Goal: Transaction & Acquisition: Purchase product/service

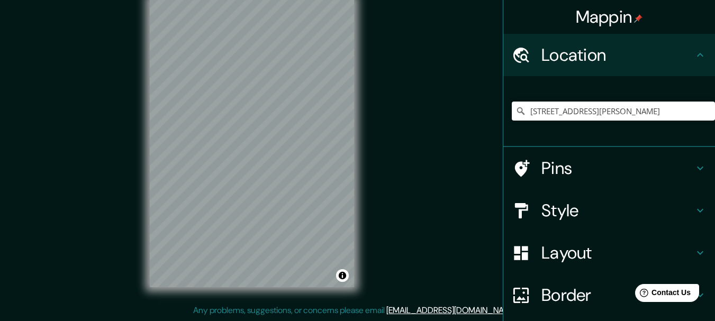
click at [689, 113] on input "[STREET_ADDRESS][PERSON_NAME]" at bounding box center [613, 111] width 203 height 19
click at [651, 111] on input "[STREET_ADDRESS][PERSON_NAME]" at bounding box center [613, 111] width 203 height 19
click at [580, 114] on input "[STREET_ADDRESS][PERSON_NAME]" at bounding box center [613, 111] width 203 height 19
click at [525, 106] on input "[STREET_ADDRESS][PERSON_NAME]" at bounding box center [613, 111] width 203 height 19
click at [516, 109] on icon at bounding box center [521, 111] width 11 height 11
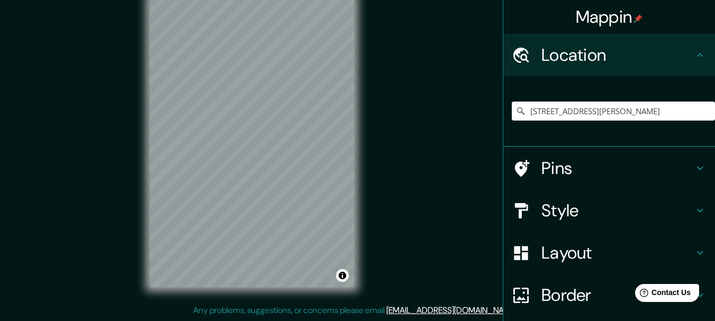
click at [516, 113] on icon at bounding box center [521, 111] width 11 height 11
click at [522, 124] on div "[STREET_ADDRESS][PERSON_NAME]" at bounding box center [613, 111] width 203 height 53
click at [544, 114] on input "[STREET_ADDRESS][PERSON_NAME]" at bounding box center [613, 111] width 203 height 19
click at [582, 110] on input "[STREET_ADDRESS][PERSON_NAME]" at bounding box center [613, 111] width 203 height 19
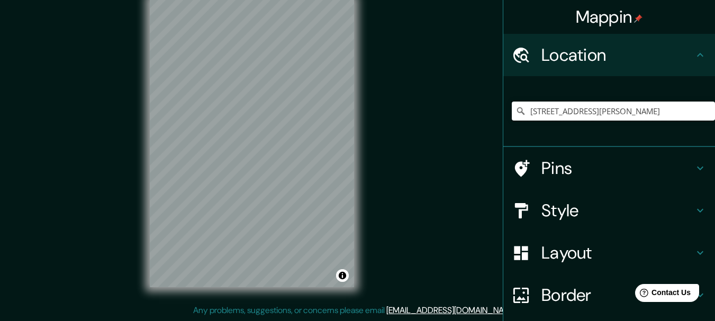
click at [697, 107] on input "[STREET_ADDRESS][PERSON_NAME]" at bounding box center [613, 111] width 203 height 19
click at [687, 107] on input "[STREET_ADDRESS][PERSON_NAME]" at bounding box center [613, 111] width 203 height 19
click at [582, 117] on input "[STREET_ADDRESS][PERSON_NAME]" at bounding box center [613, 111] width 203 height 19
click at [543, 118] on input "[STREET_ADDRESS][PERSON_NAME]" at bounding box center [613, 111] width 203 height 19
click at [516, 113] on icon at bounding box center [521, 111] width 11 height 11
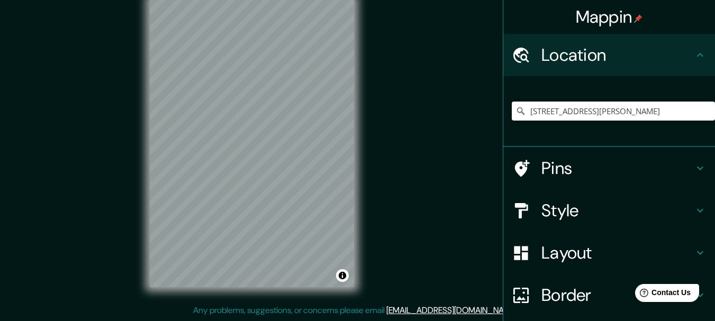
click at [599, 118] on input "[STREET_ADDRESS][PERSON_NAME]" at bounding box center [613, 111] width 203 height 19
click at [662, 112] on input "[STREET_ADDRESS][PERSON_NAME]" at bounding box center [613, 111] width 203 height 19
click at [540, 68] on div "Location" at bounding box center [609, 55] width 212 height 42
click at [545, 110] on input "[STREET_ADDRESS][PERSON_NAME]" at bounding box center [613, 111] width 203 height 19
click at [671, 117] on input "[STREET_ADDRESS][PERSON_NAME]" at bounding box center [613, 111] width 203 height 19
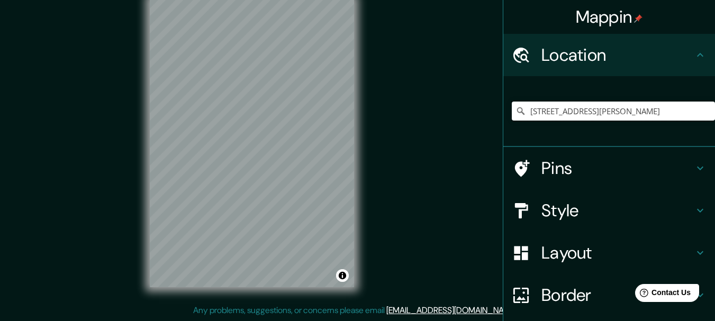
scroll to position [0, 15]
drag, startPoint x: 699, startPoint y: 113, endPoint x: 534, endPoint y: 113, distance: 164.6
click at [534, 113] on input "[STREET_ADDRESS][PERSON_NAME]" at bounding box center [613, 111] width 203 height 19
type input "Avenidrtamento de Piura, [GEOGRAPHIC_DATA]"
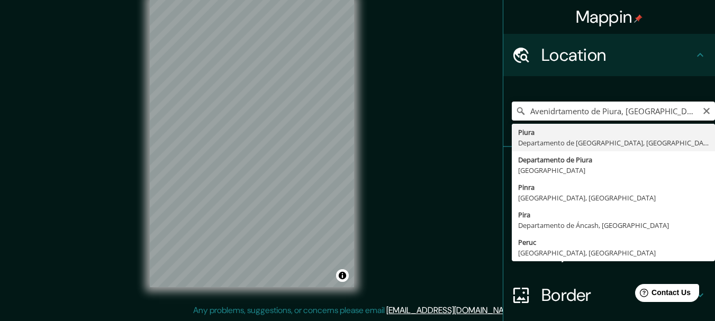
drag, startPoint x: 673, startPoint y: 110, endPoint x: 409, endPoint y: 113, distance: 264.2
click at [409, 113] on div "Mappin Location Avenidrtamento de [GEOGRAPHIC_DATA], [GEOGRAPHIC_DATA] [GEOGRAP…" at bounding box center [357, 151] width 715 height 340
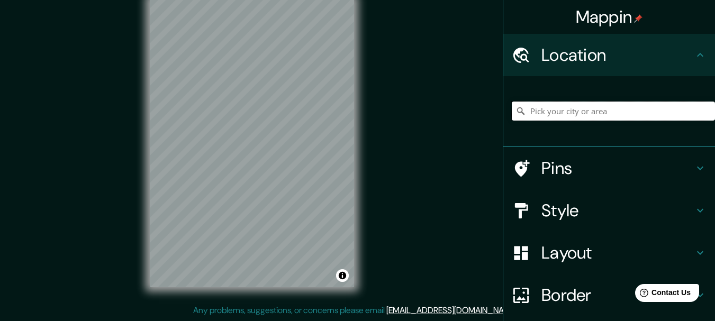
paste input "R89H+GJ3, Prolongación [PERSON_NAME], Piura 20008"
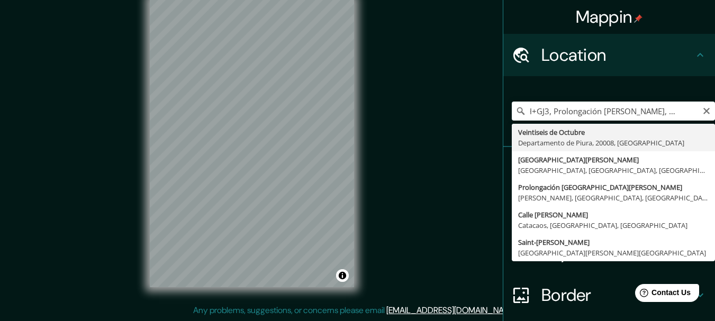
type input "Veintiseis de Octubre, [GEOGRAPHIC_DATA], 20008, [GEOGRAPHIC_DATA]"
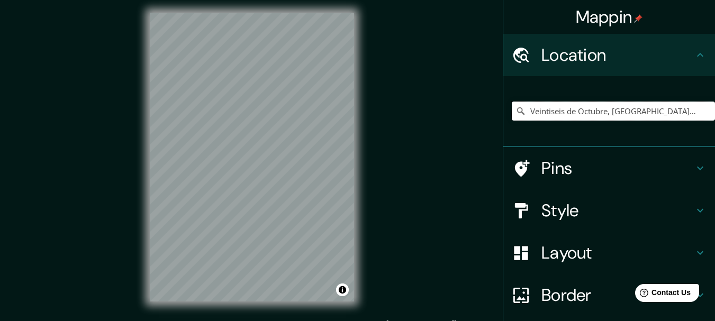
scroll to position [0, 0]
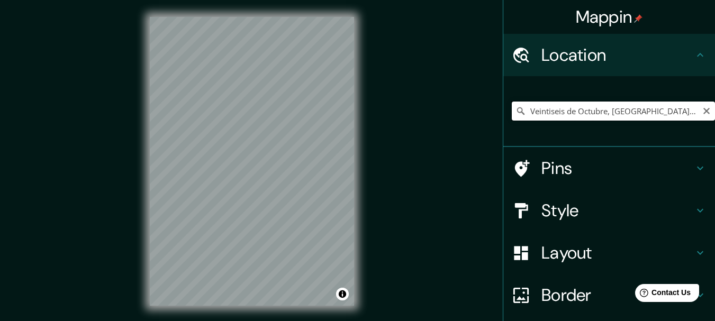
click at [611, 111] on input "Veintiseis de Octubre, [GEOGRAPHIC_DATA], 20008, [GEOGRAPHIC_DATA]" at bounding box center [613, 111] width 203 height 19
click at [704, 113] on icon "Clear" at bounding box center [707, 111] width 6 height 6
paste input "R89H+8CW Piura"
type input "Piura, [GEOGRAPHIC_DATA], [GEOGRAPHIC_DATA]"
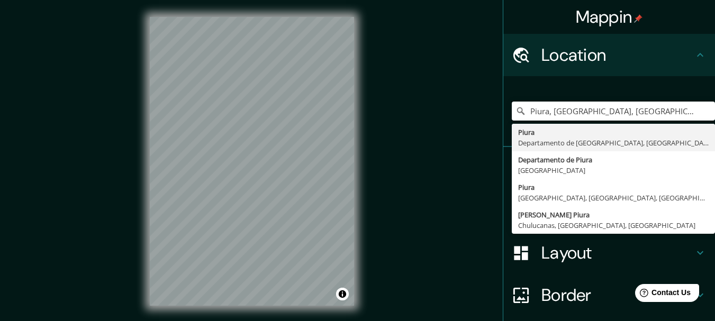
click at [309, 115] on div "Mappin Location [GEOGRAPHIC_DATA], [GEOGRAPHIC_DATA], [GEOGRAPHIC_DATA] [GEOGRA…" at bounding box center [357, 170] width 715 height 340
click at [693, 111] on input "Piura, [GEOGRAPHIC_DATA], [GEOGRAPHIC_DATA]" at bounding box center [613, 111] width 203 height 19
click at [703, 107] on icon "Clear" at bounding box center [707, 111] width 8 height 8
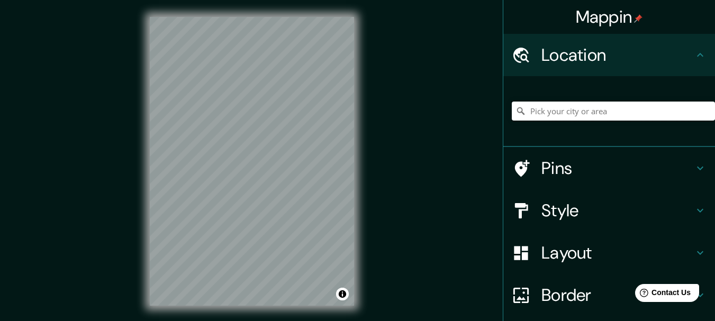
click at [596, 115] on input "Pick your city or area" at bounding box center [613, 111] width 203 height 19
paste input "Av. [PERSON_NAME] 4009, Piura 20008"
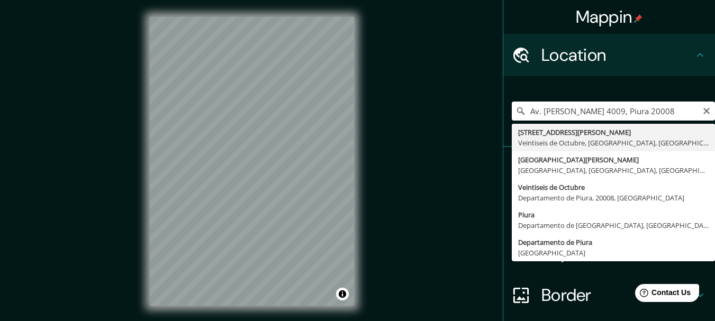
type input "[STREET_ADDRESS][PERSON_NAME]"
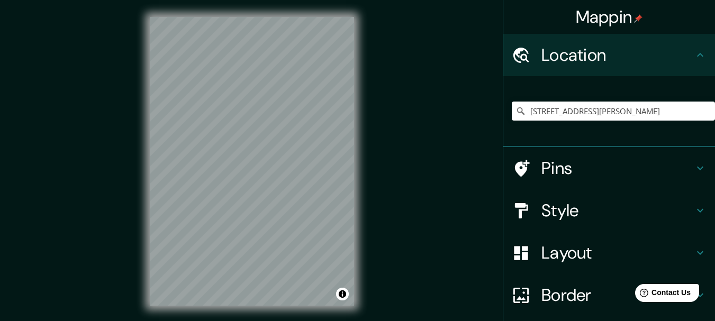
click at [590, 174] on h4 "Pins" at bounding box center [618, 168] width 152 height 21
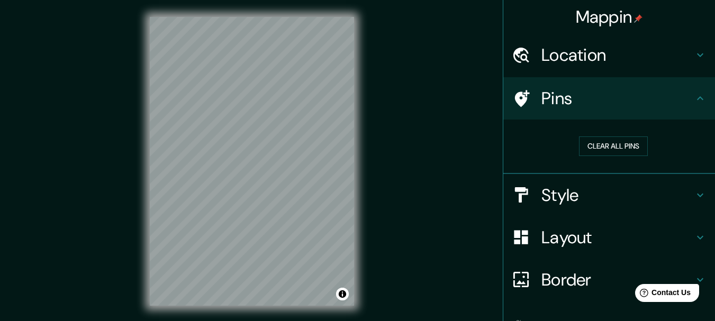
click at [571, 234] on h4 "Layout" at bounding box center [618, 237] width 152 height 21
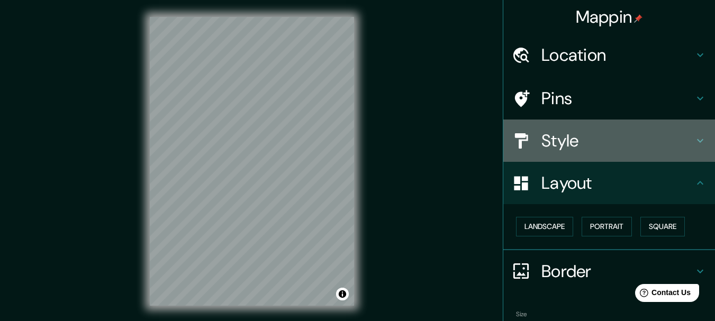
click at [573, 141] on h4 "Style" at bounding box center [618, 140] width 152 height 21
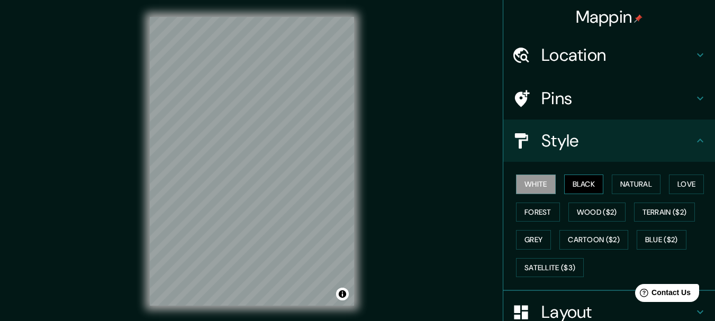
click at [565, 188] on button "Black" at bounding box center [584, 185] width 40 height 20
click at [530, 194] on div "White Black Natural Love Forest Wood ($2) Terrain ($2) Grey Cartoon ($2) Blue (…" at bounding box center [613, 225] width 203 height 111
click at [531, 190] on button "White" at bounding box center [536, 185] width 40 height 20
click at [568, 186] on button "Black" at bounding box center [584, 185] width 40 height 20
